Goal: Information Seeking & Learning: Find specific fact

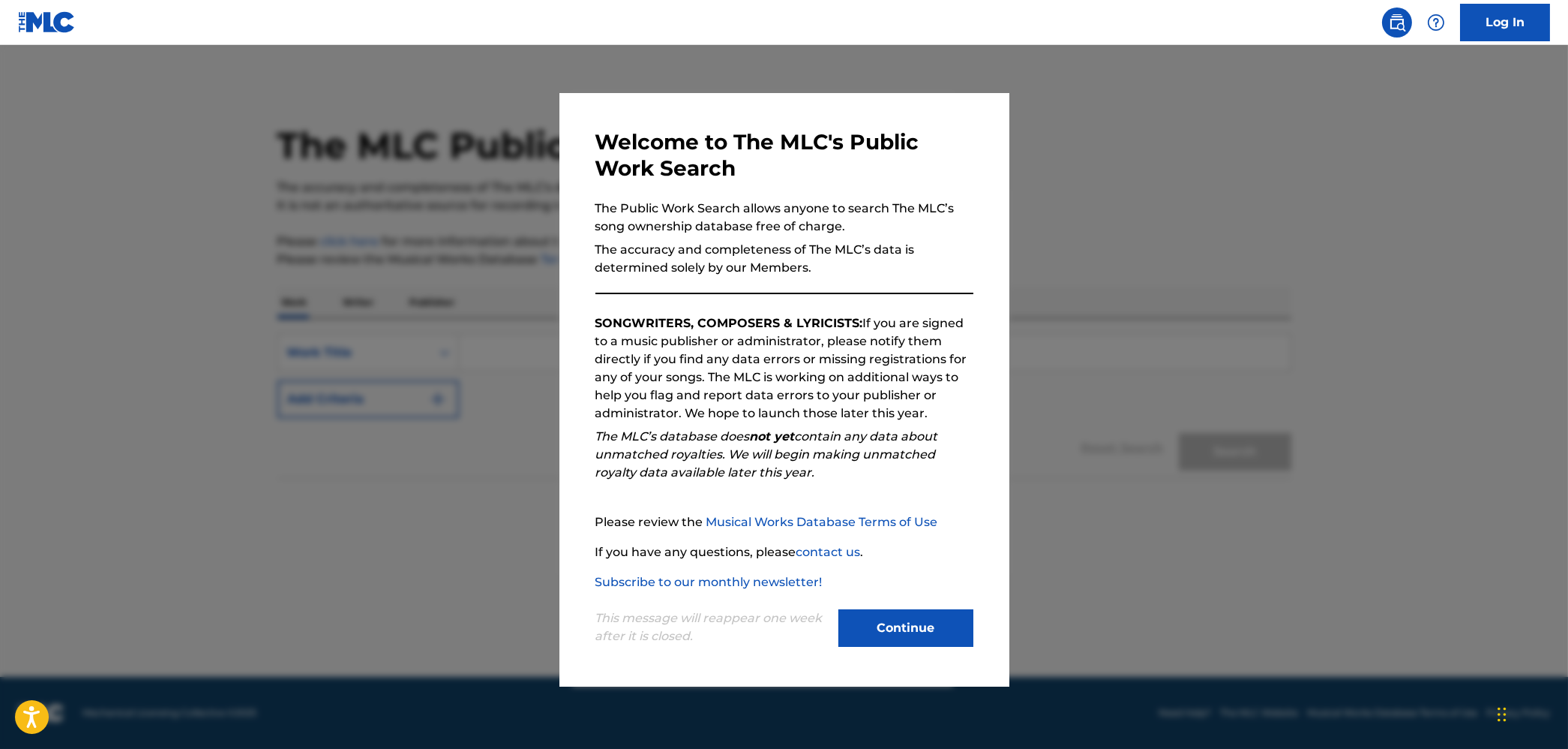
click at [879, 624] on button "Continue" at bounding box center [906, 628] width 135 height 37
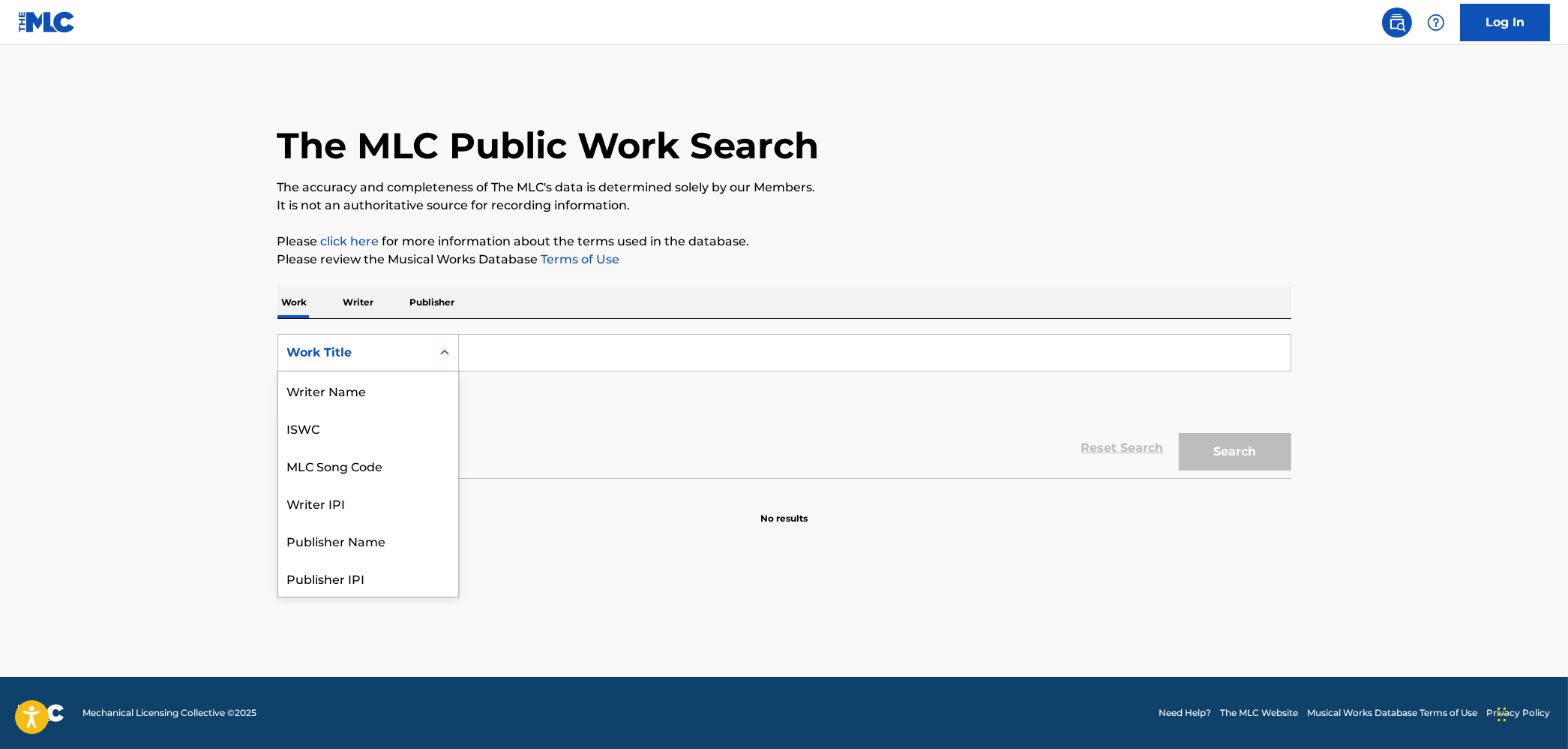
click at [436, 361] on div "Search Form" at bounding box center [444, 352] width 27 height 27
click at [421, 401] on div "MLC Song Code" at bounding box center [369, 390] width 180 height 37
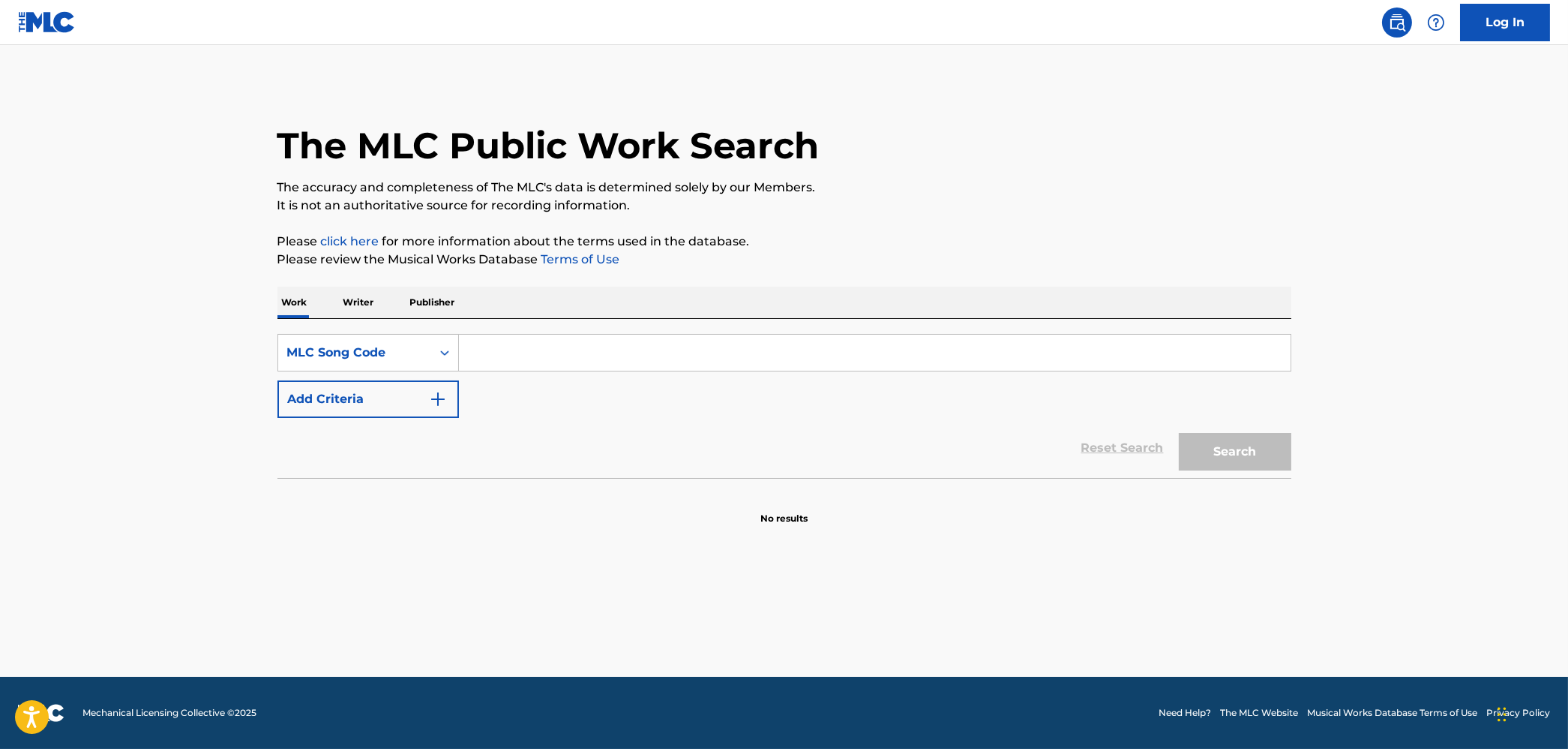
click at [515, 359] on input "Search Form" at bounding box center [874, 352] width 831 height 36
paste input "JC41FX"
type input "JC41FX"
click at [1193, 442] on button "Search" at bounding box center [1235, 452] width 112 height 37
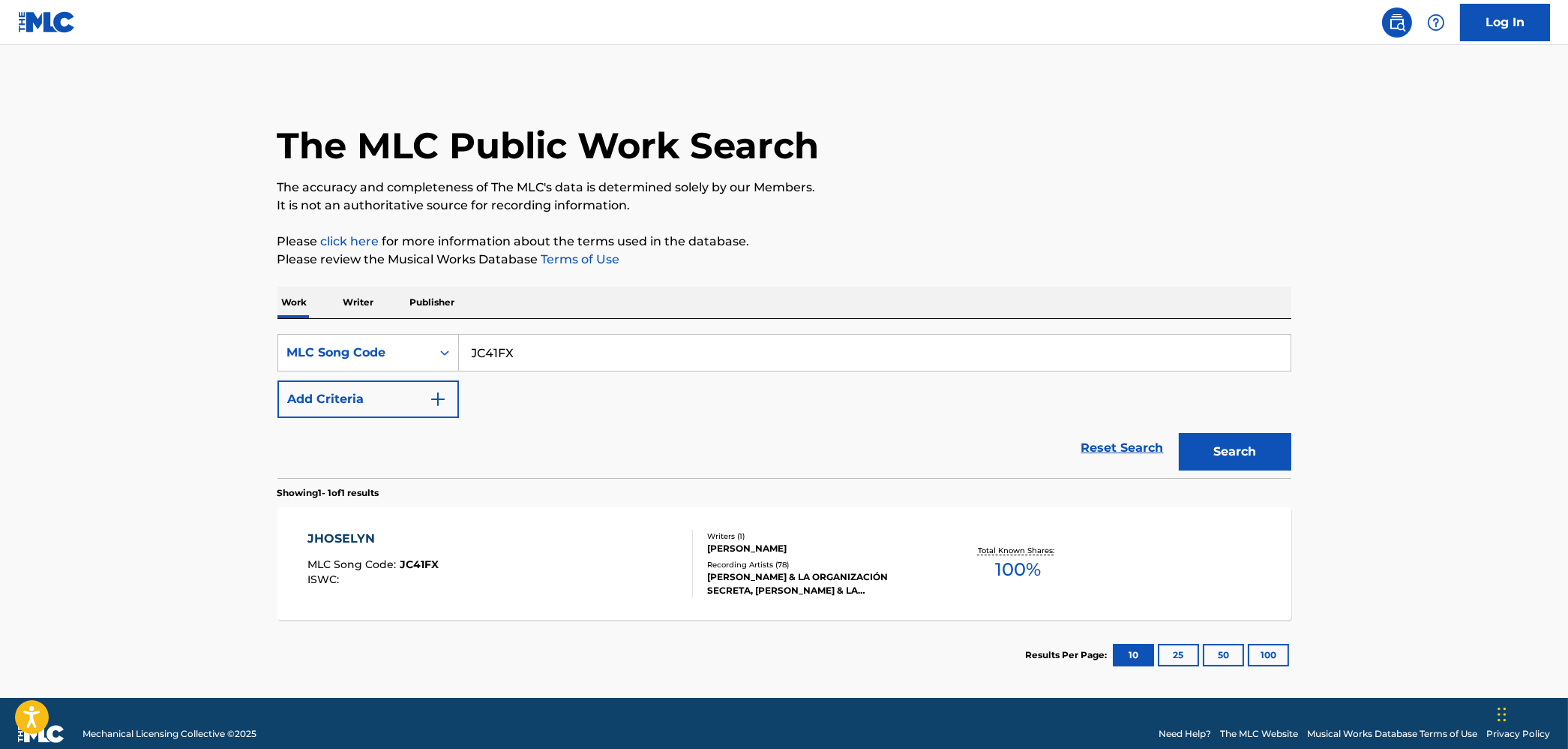
click at [563, 551] on div "JHOSELYN MLC Song Code : JC41FX ISWC :" at bounding box center [500, 563] width 385 height 68
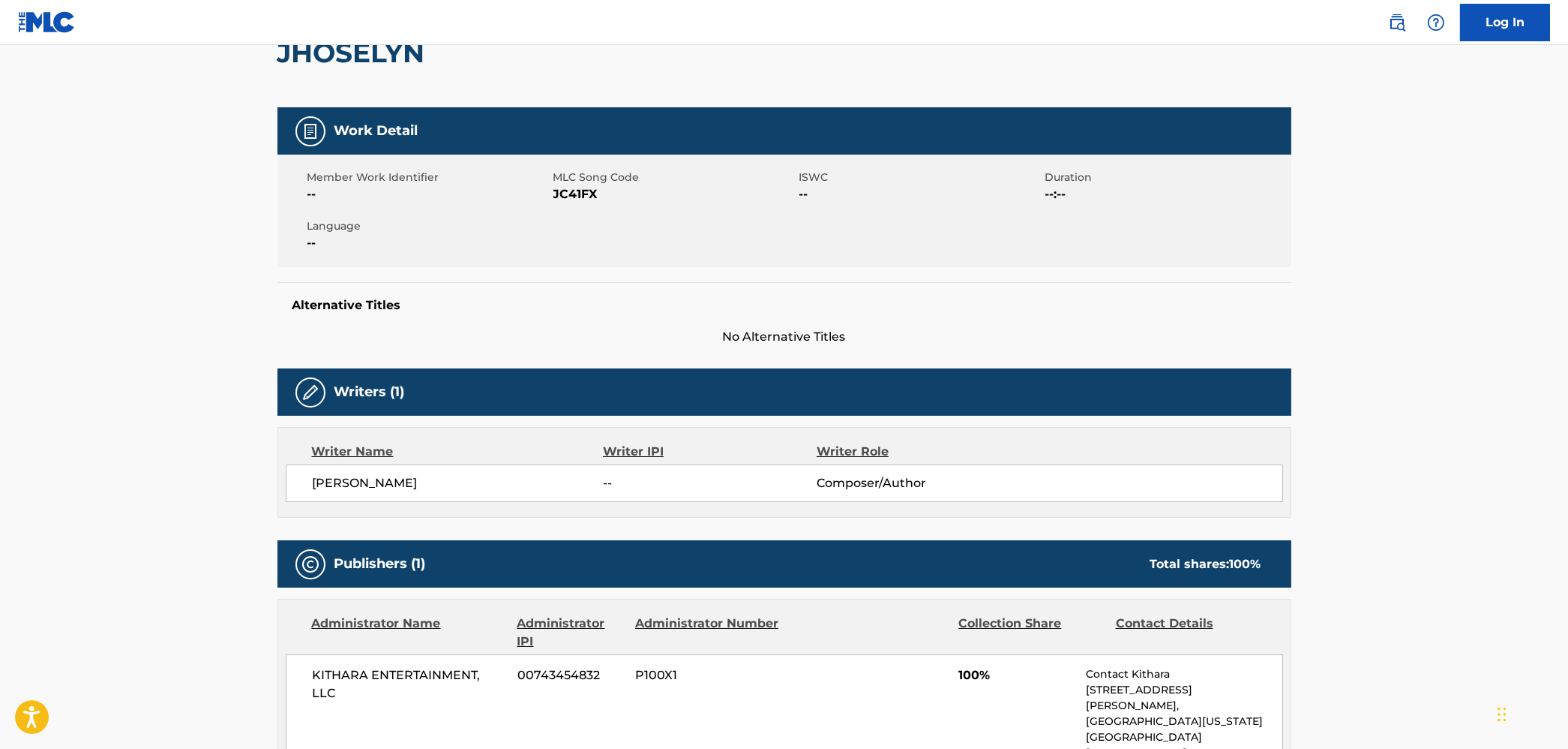
scroll to position [159, 0]
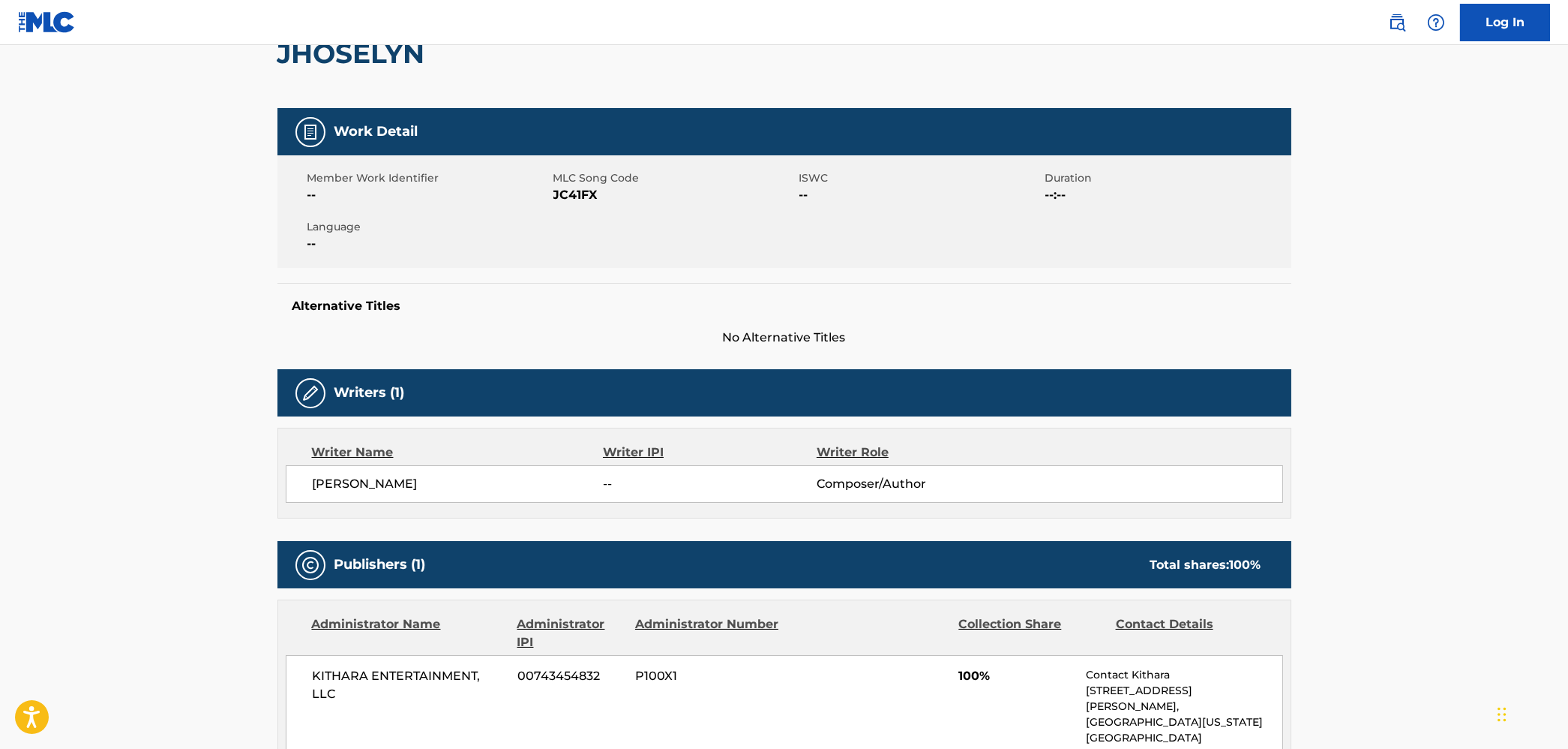
click at [1536, 184] on main "< Back to public search results Copy work link JHOSELYN Work Detail Member Work…" at bounding box center [784, 748] width 1568 height 1725
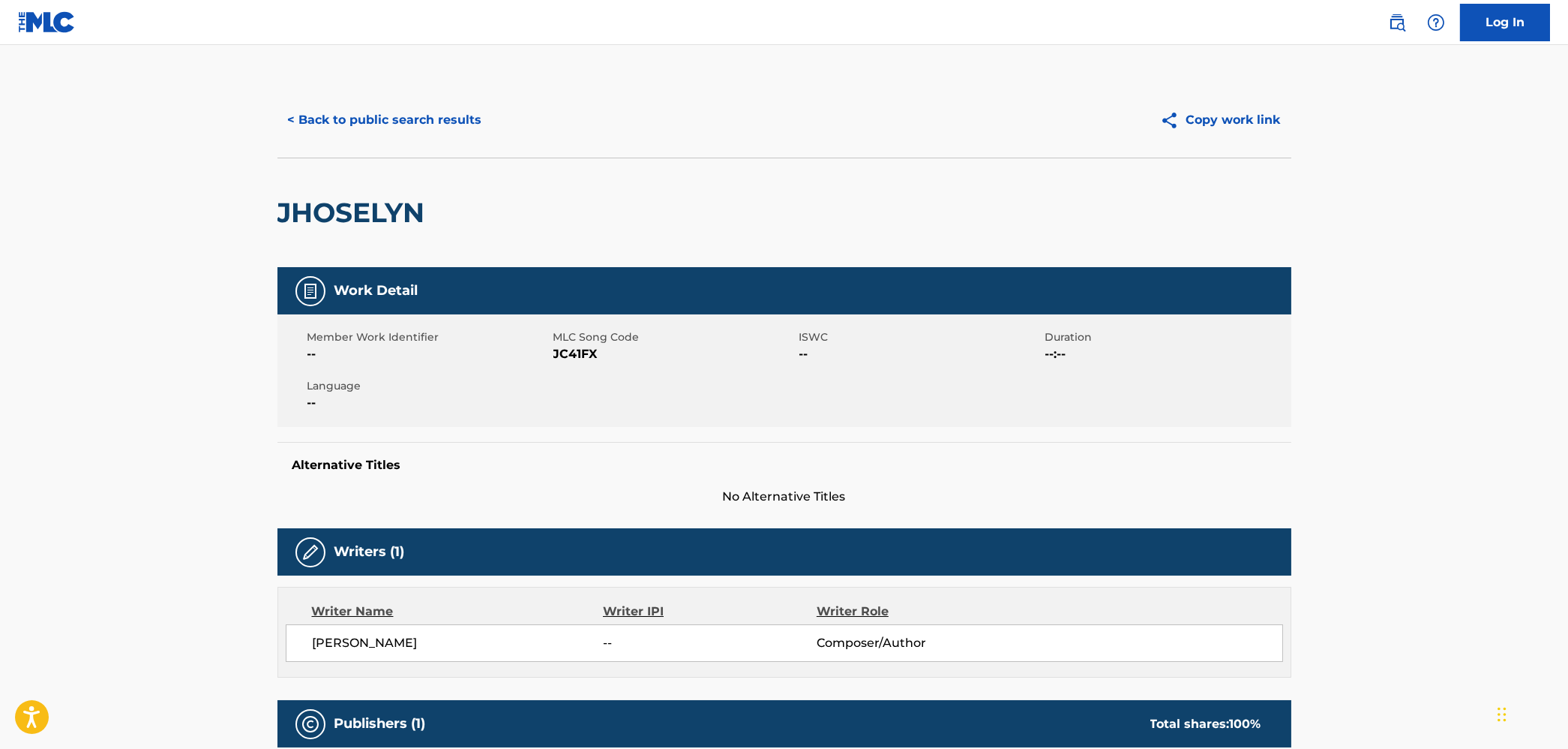
click at [364, 99] on div "< Back to public search results Copy work link" at bounding box center [785, 120] width 1014 height 75
click at [369, 114] on button "< Back to public search results" at bounding box center [385, 120] width 216 height 37
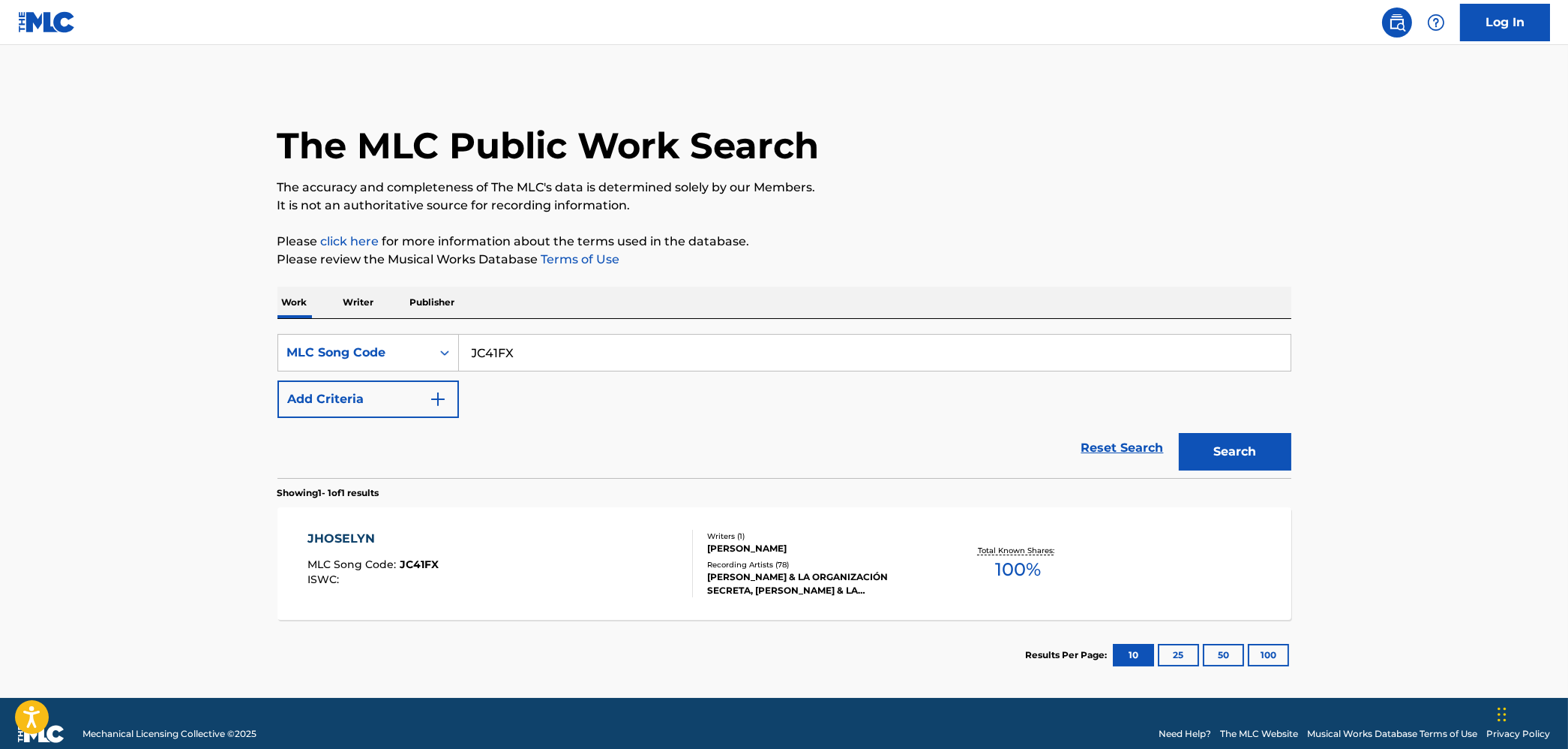
click at [512, 354] on input "JC41FX" at bounding box center [874, 352] width 831 height 36
paste input "SV8H48"
type input "SV8H48"
click at [1256, 446] on button "Search" at bounding box center [1235, 452] width 112 height 37
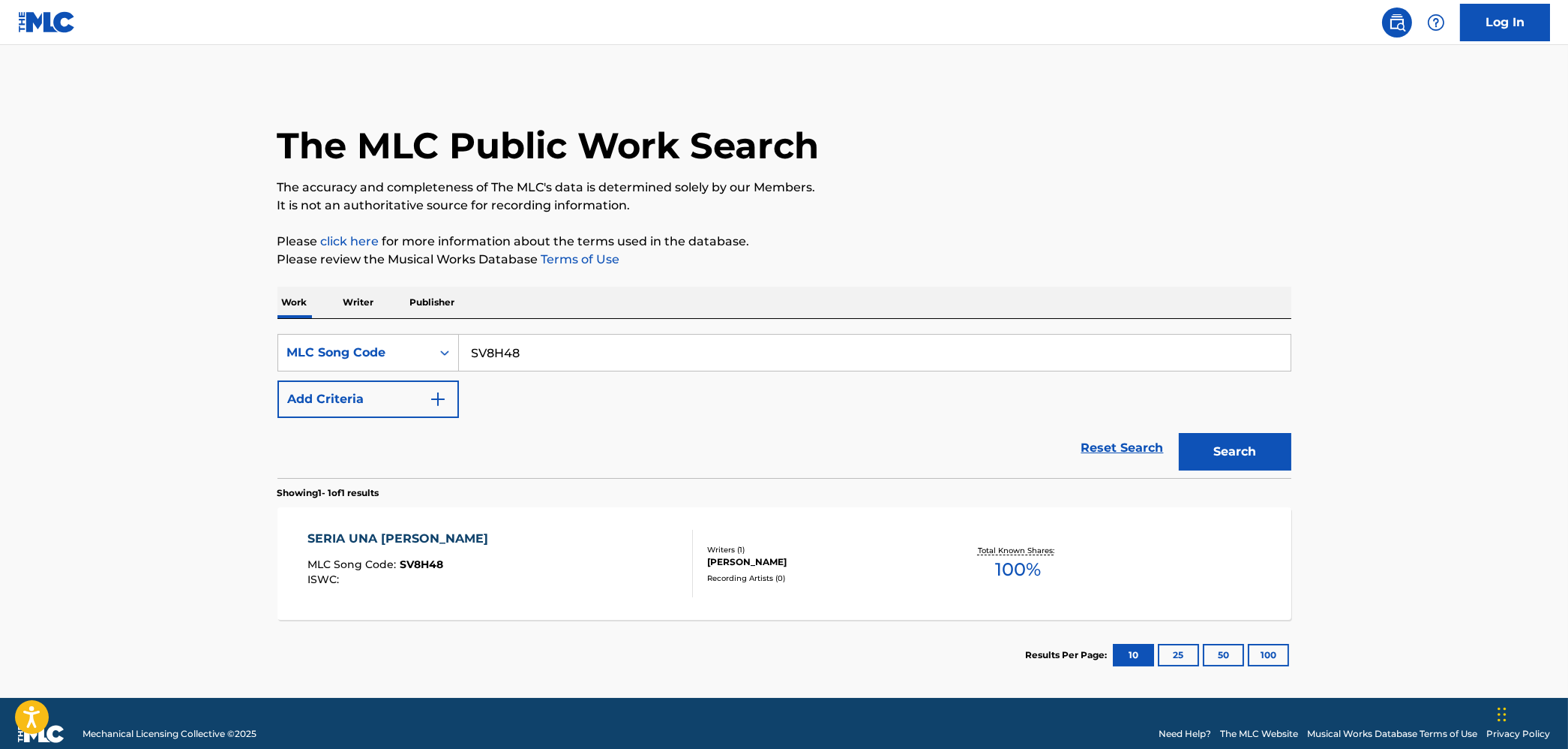
click at [542, 558] on div "SERIA UNA [PERSON_NAME] MLC Song Code : SV8H48 ISWC :" at bounding box center [500, 563] width 385 height 68
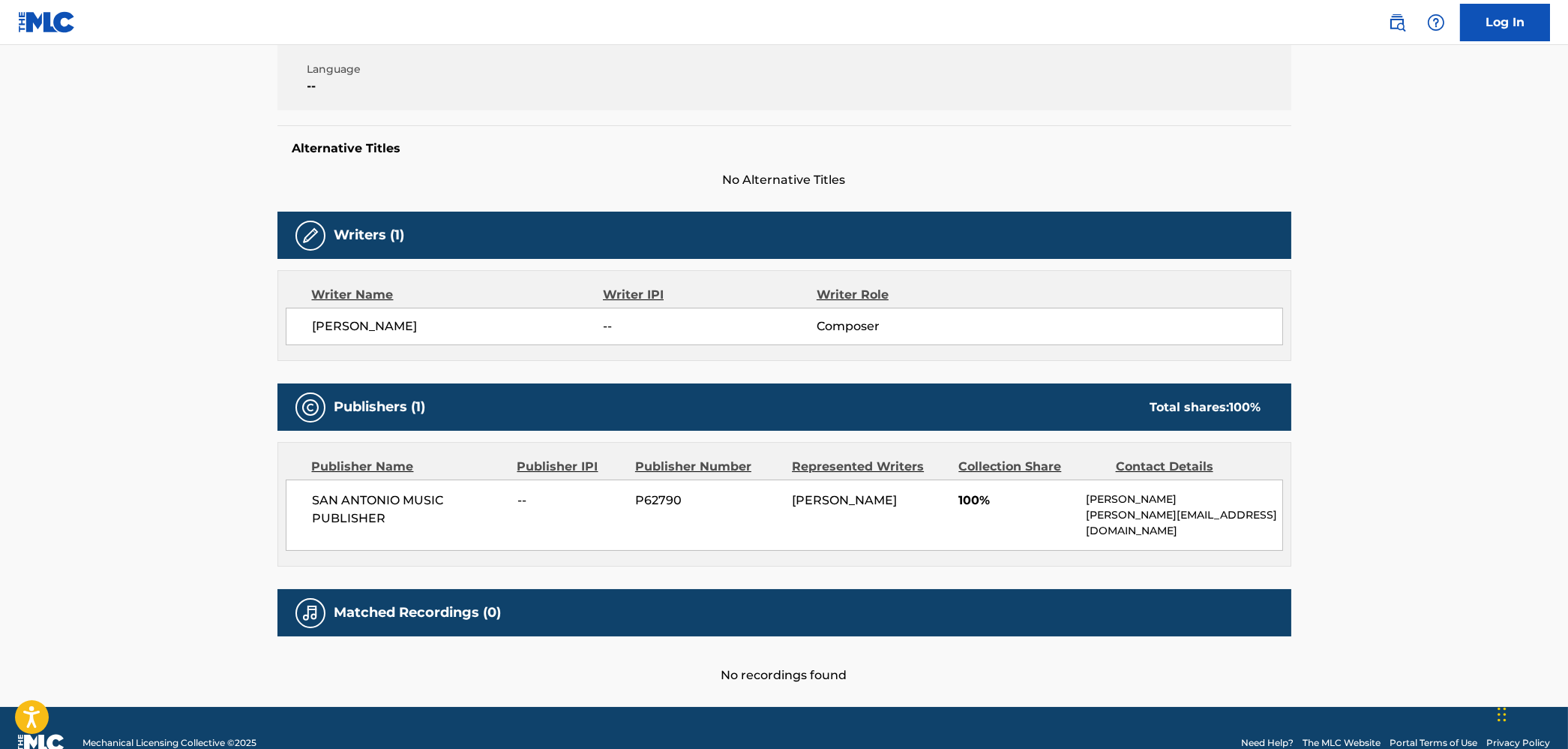
scroll to position [347, 0]
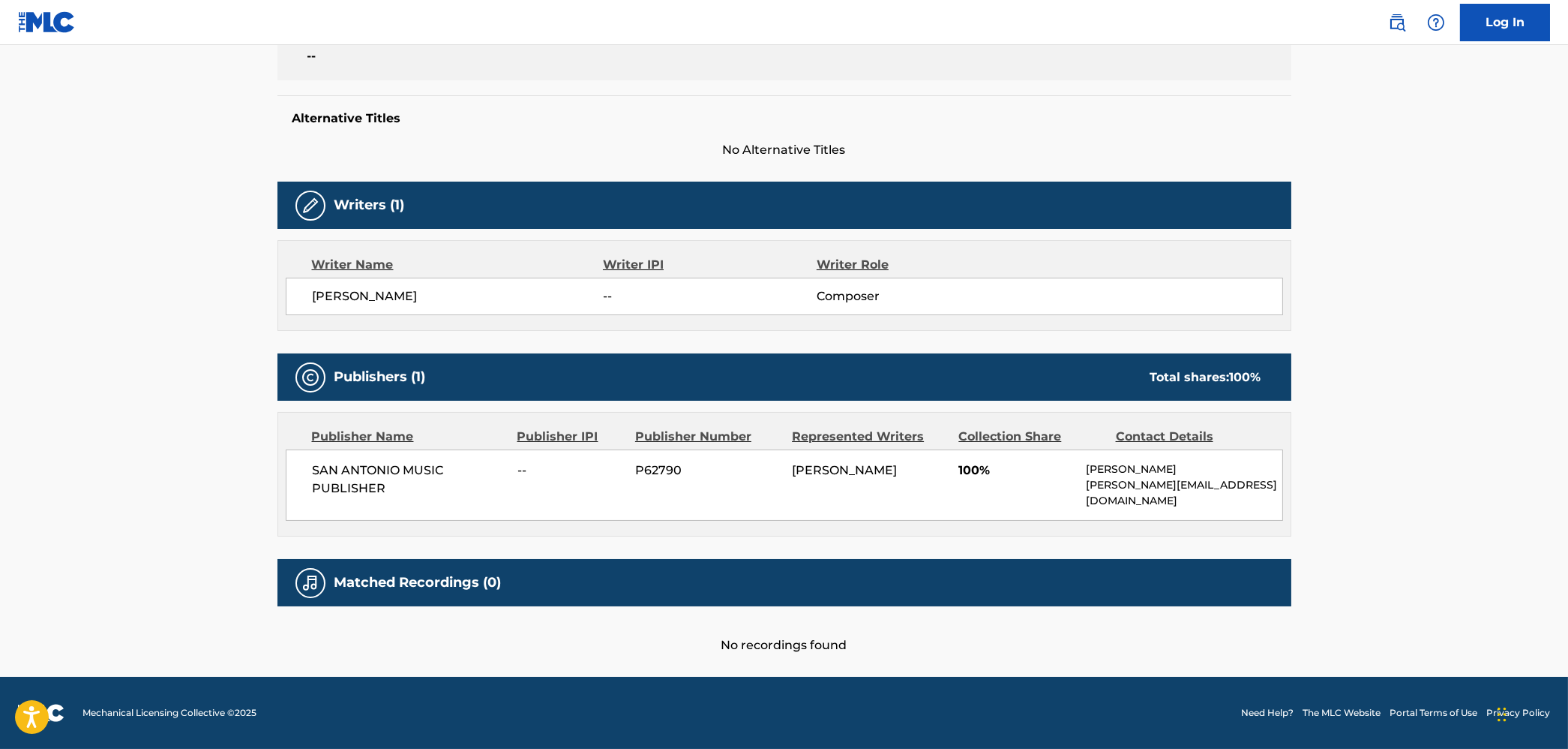
click at [815, 469] on span "[PERSON_NAME]" at bounding box center [844, 469] width 105 height 14
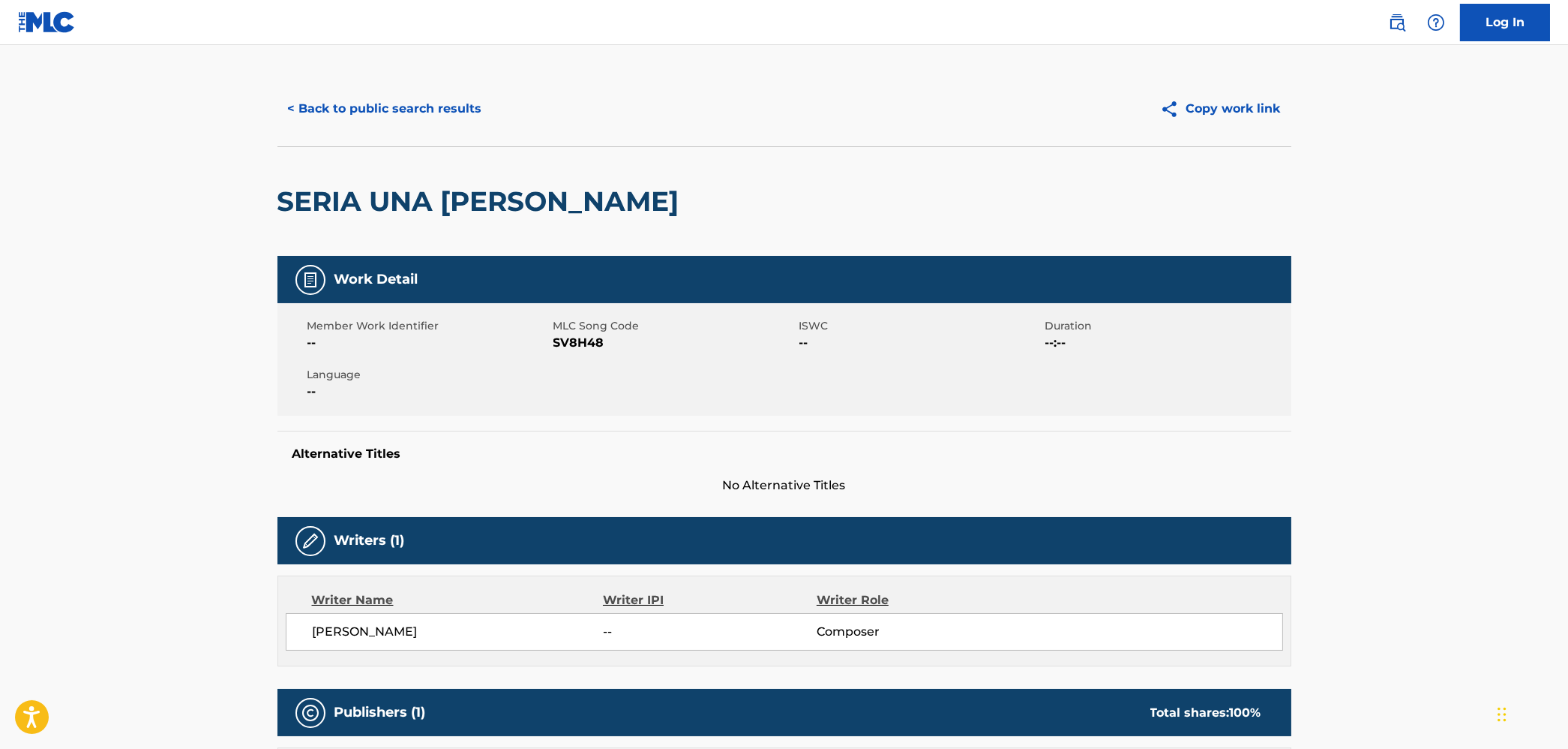
scroll to position [0, 0]
